Goal: Transaction & Acquisition: Download file/media

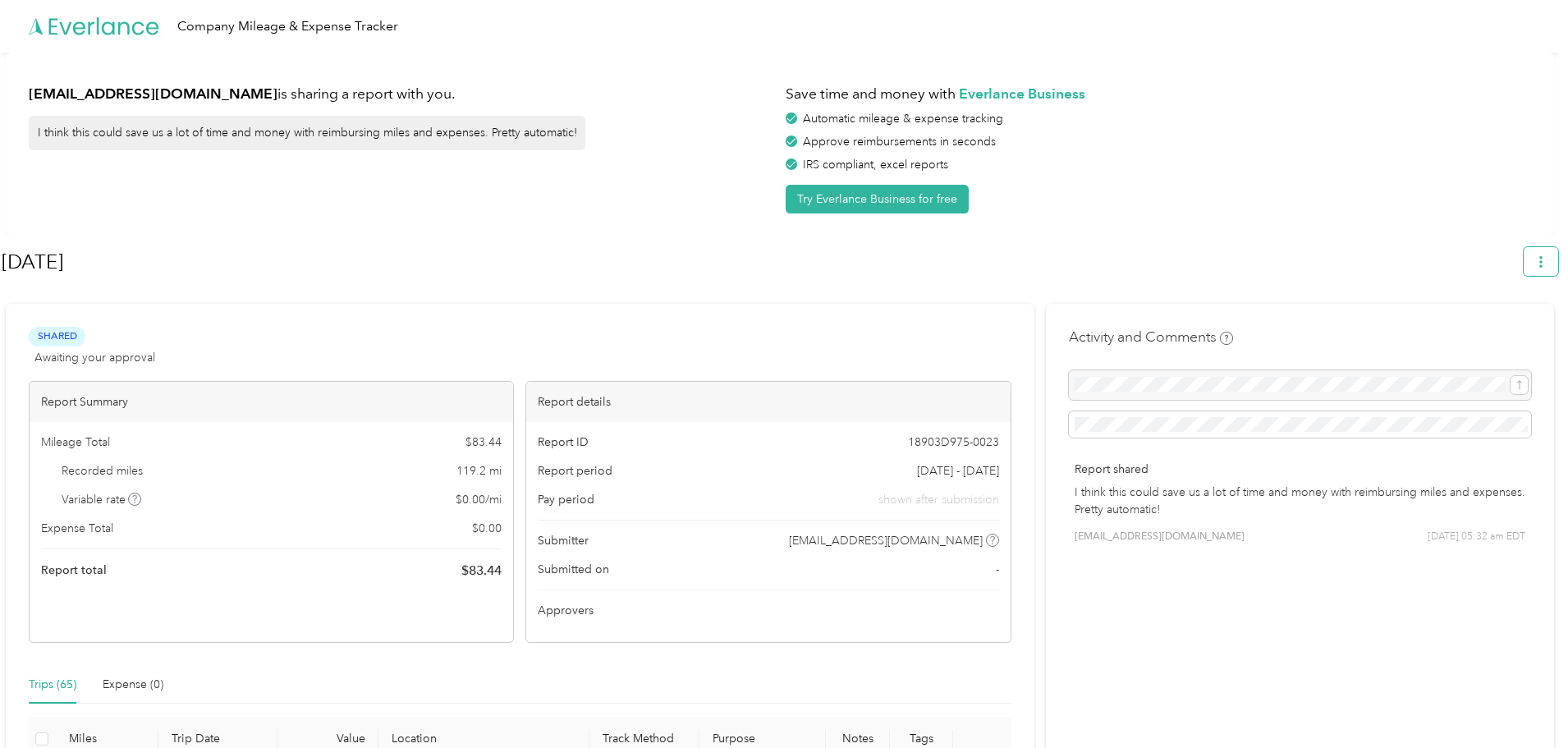
click at [1546, 258] on icon "button" at bounding box center [1541, 262] width 12 height 12
click at [1484, 293] on span "Copy share link" at bounding box center [1512, 302] width 74 height 34
click at [1546, 262] on icon "button" at bounding box center [1541, 262] width 12 height 12
click at [1491, 331] on span "Download" at bounding box center [1503, 339] width 54 height 17
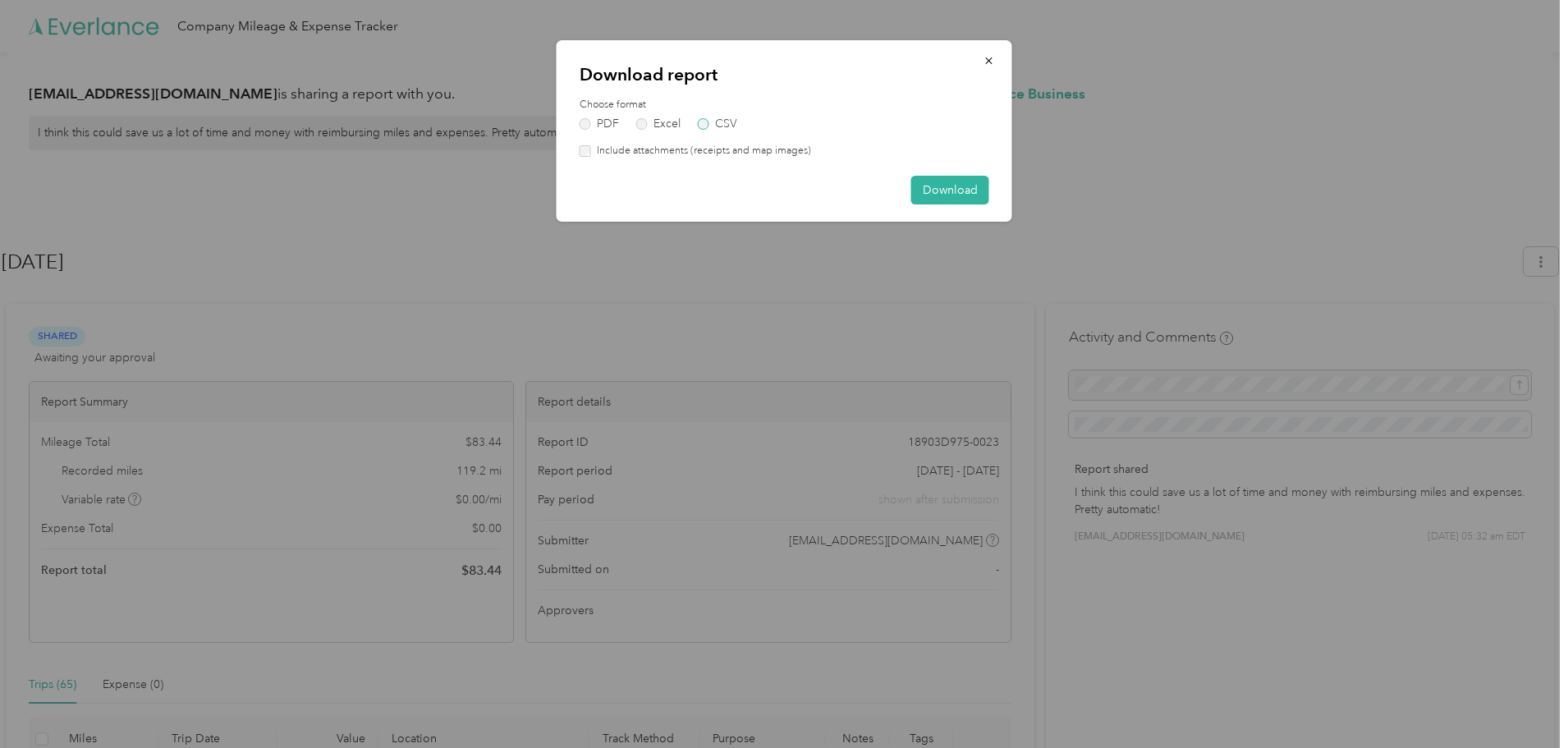
click at [703, 118] on label "CSV" at bounding box center [717, 123] width 39 height 12
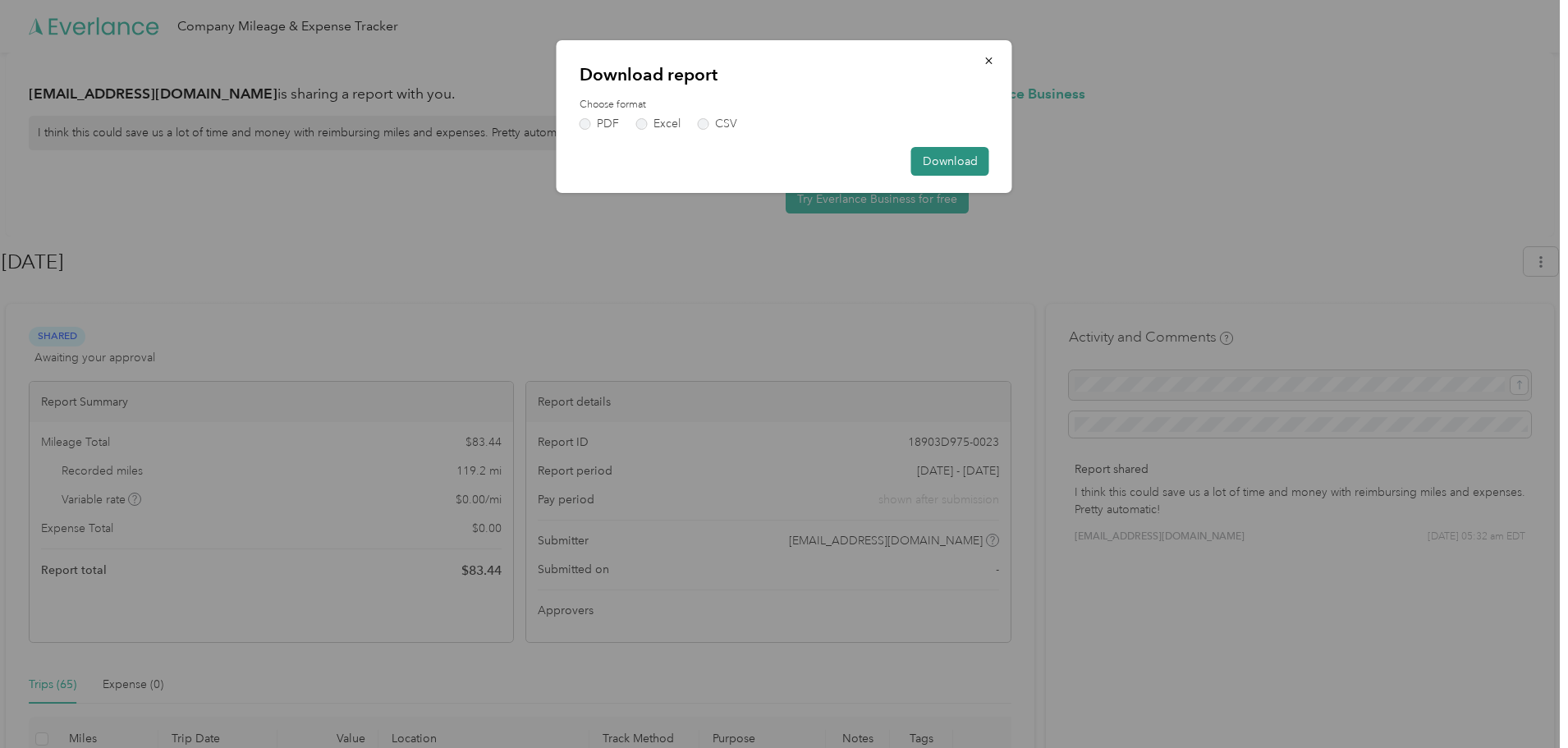
click at [948, 158] on button "Download" at bounding box center [950, 161] width 78 height 29
